Goal: Find specific page/section: Find specific page/section

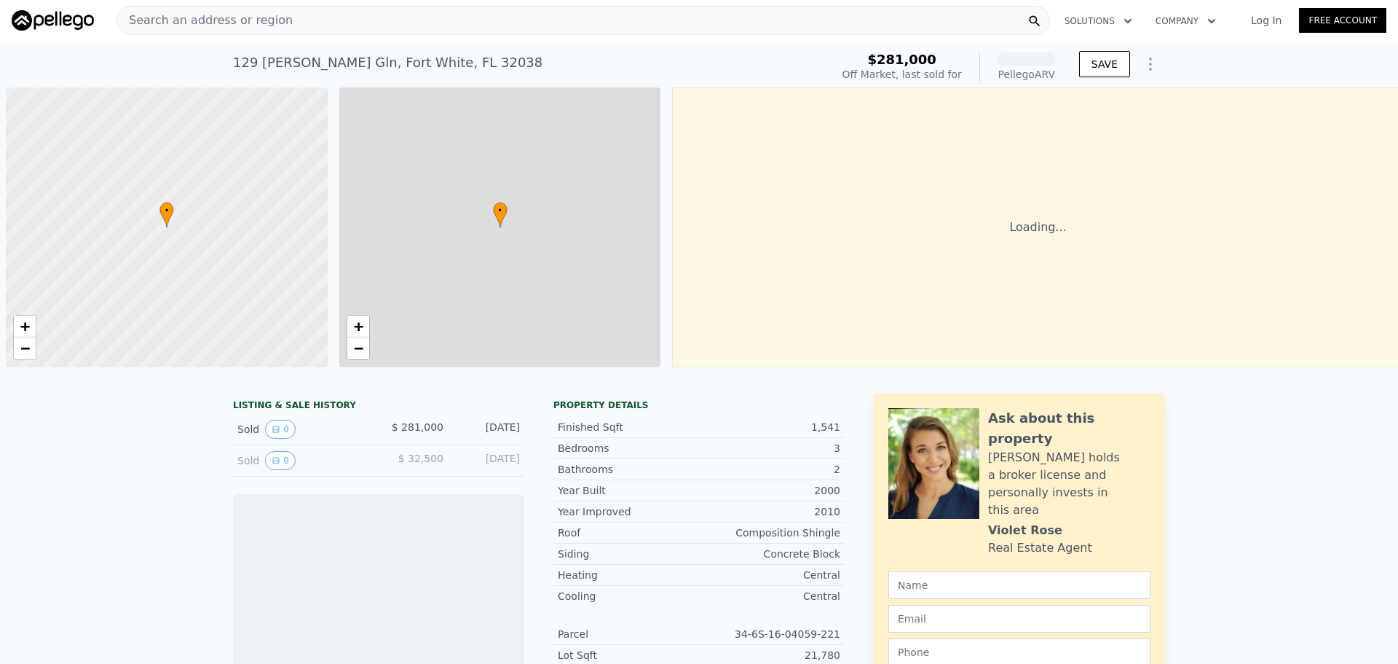
scroll to position [0, 6]
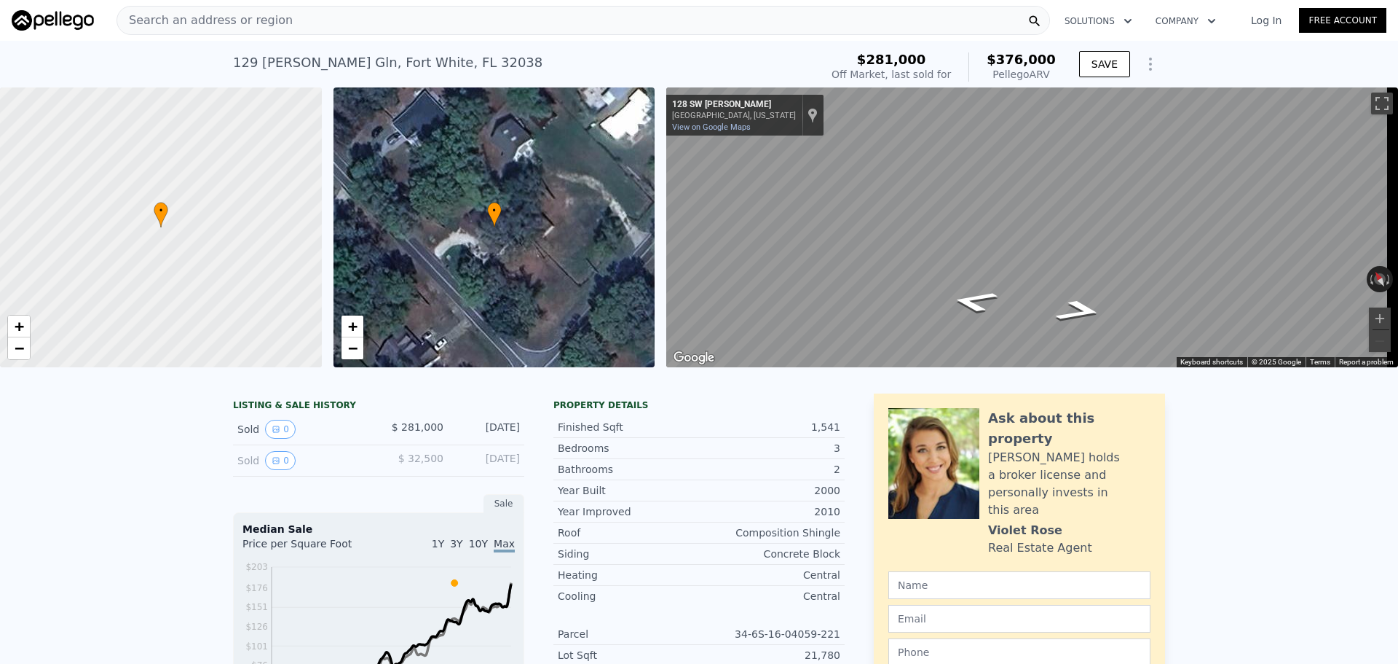
click at [319, 15] on div "Search an address or region" at bounding box center [584, 20] width 934 height 29
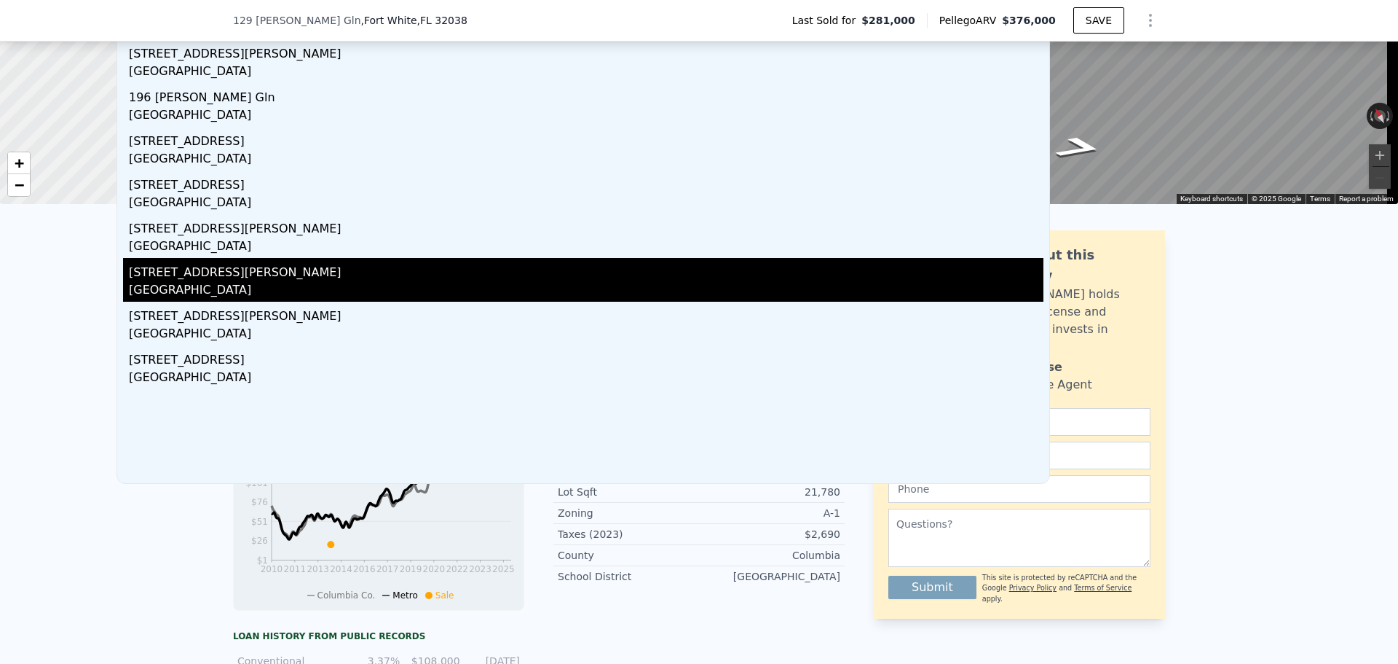
scroll to position [0, 0]
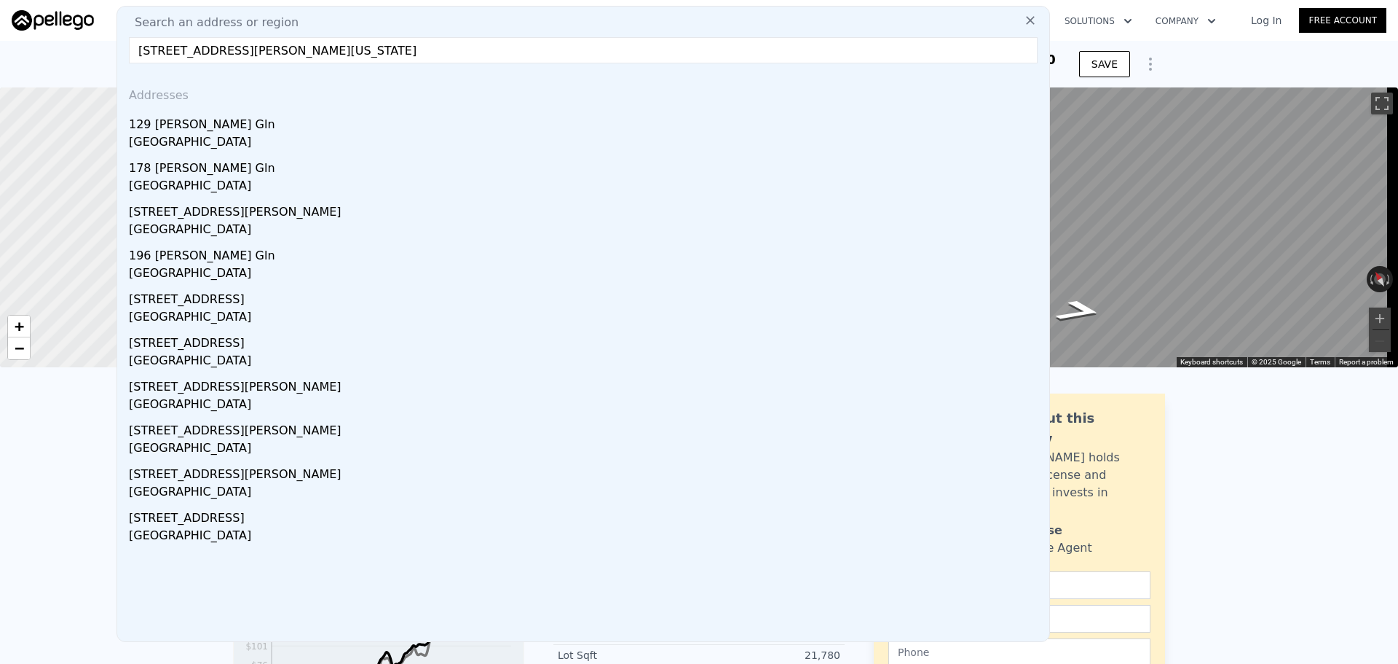
drag, startPoint x: 398, startPoint y: 49, endPoint x: 85, endPoint y: 55, distance: 313.2
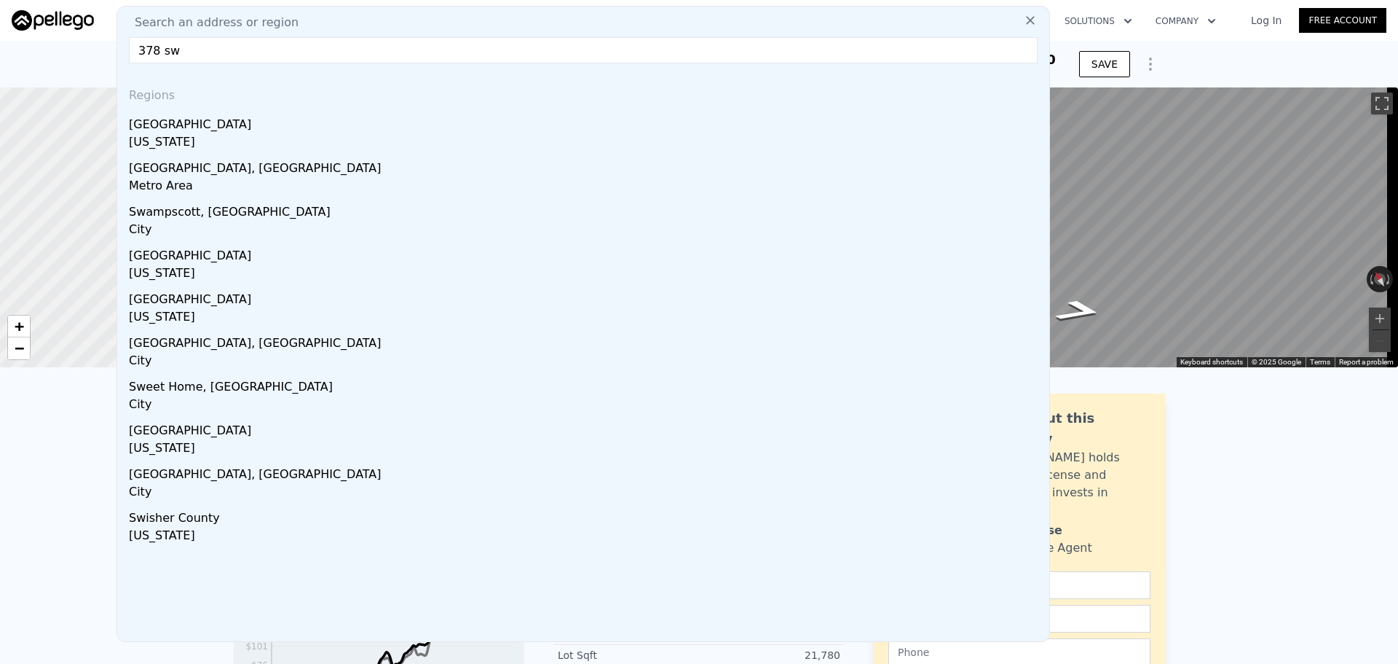
click at [223, 44] on input "378 sw" at bounding box center [583, 50] width 909 height 26
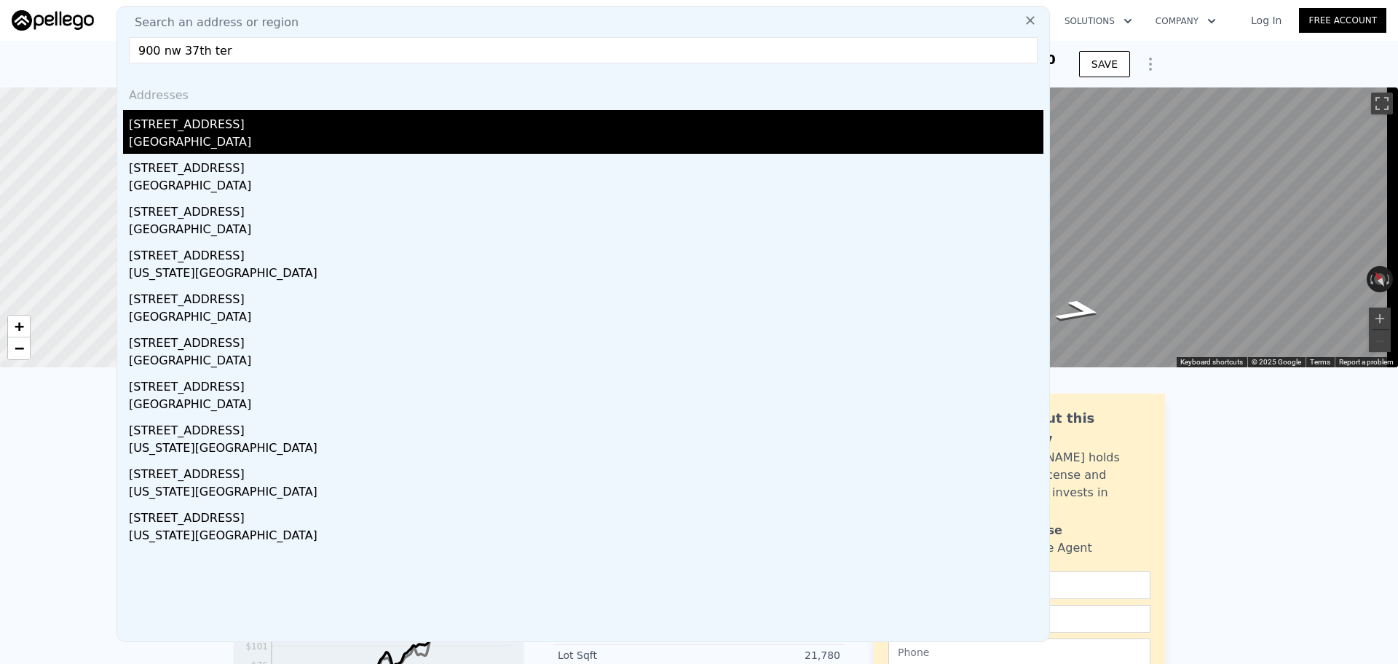
type input "900 nw 37th ter"
click at [198, 132] on div "[STREET_ADDRESS]" at bounding box center [586, 121] width 915 height 23
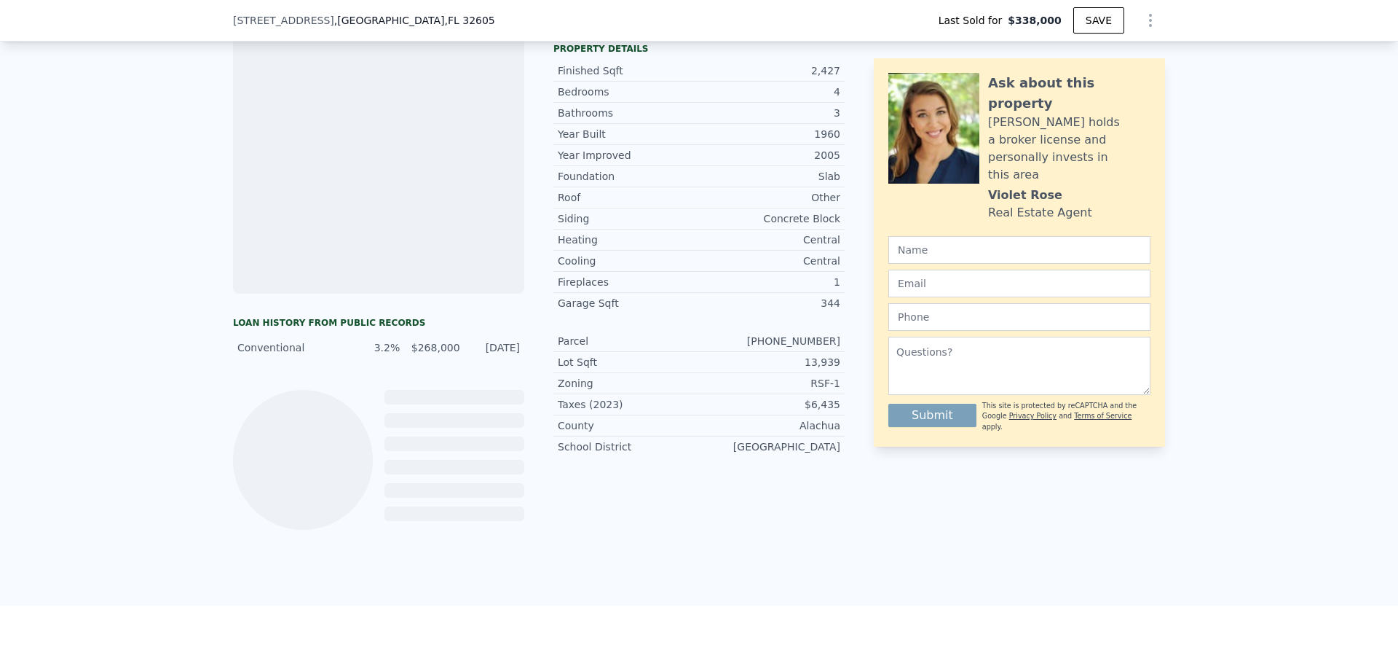
scroll to position [213, 0]
